Goal: Find specific page/section: Find specific page/section

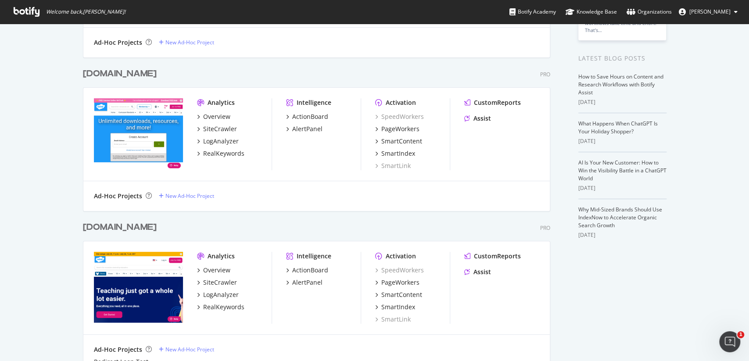
scroll to position [206, 0]
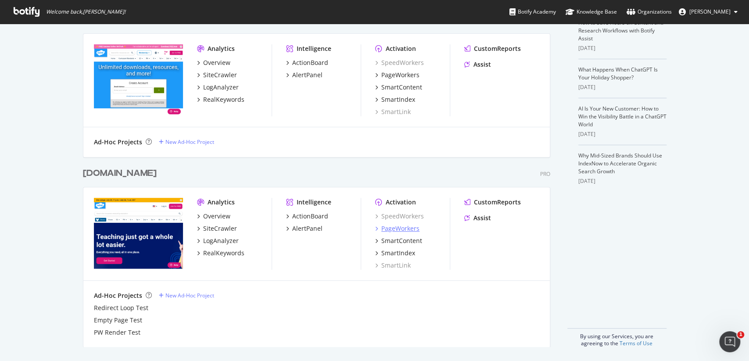
click at [410, 230] on div "PageWorkers" at bounding box center [400, 228] width 38 height 9
